Goal: Task Accomplishment & Management: Manage account settings

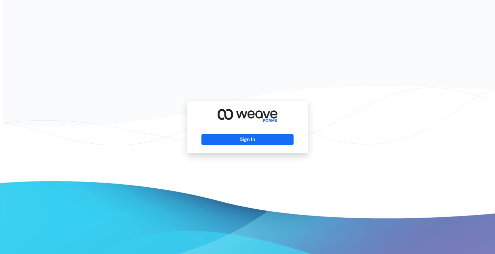
drag, startPoint x: 245, startPoint y: 142, endPoint x: 243, endPoint y: 125, distance: 16.9
click at [245, 142] on button "Sign In" at bounding box center [248, 139] width 92 height 11
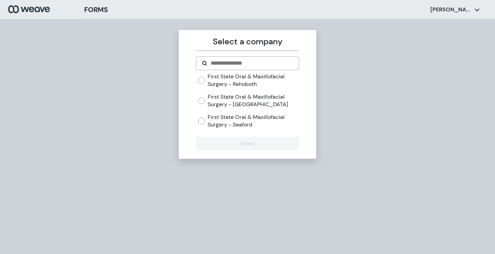
click at [241, 111] on div "First State Oral & Maxillofacial Surgery - Rehoboth First State Oral & Maxillof…" at bounding box center [248, 101] width 101 height 56
click at [243, 104] on label "First State Oral & Maxillofacial Surgery - [GEOGRAPHIC_DATA]" at bounding box center [253, 100] width 91 height 15
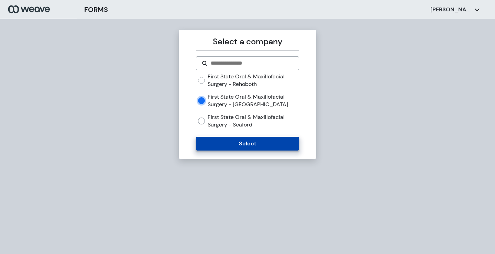
click at [247, 143] on button "Select" at bounding box center [247, 144] width 103 height 14
